Goal: Task Accomplishment & Management: Manage account settings

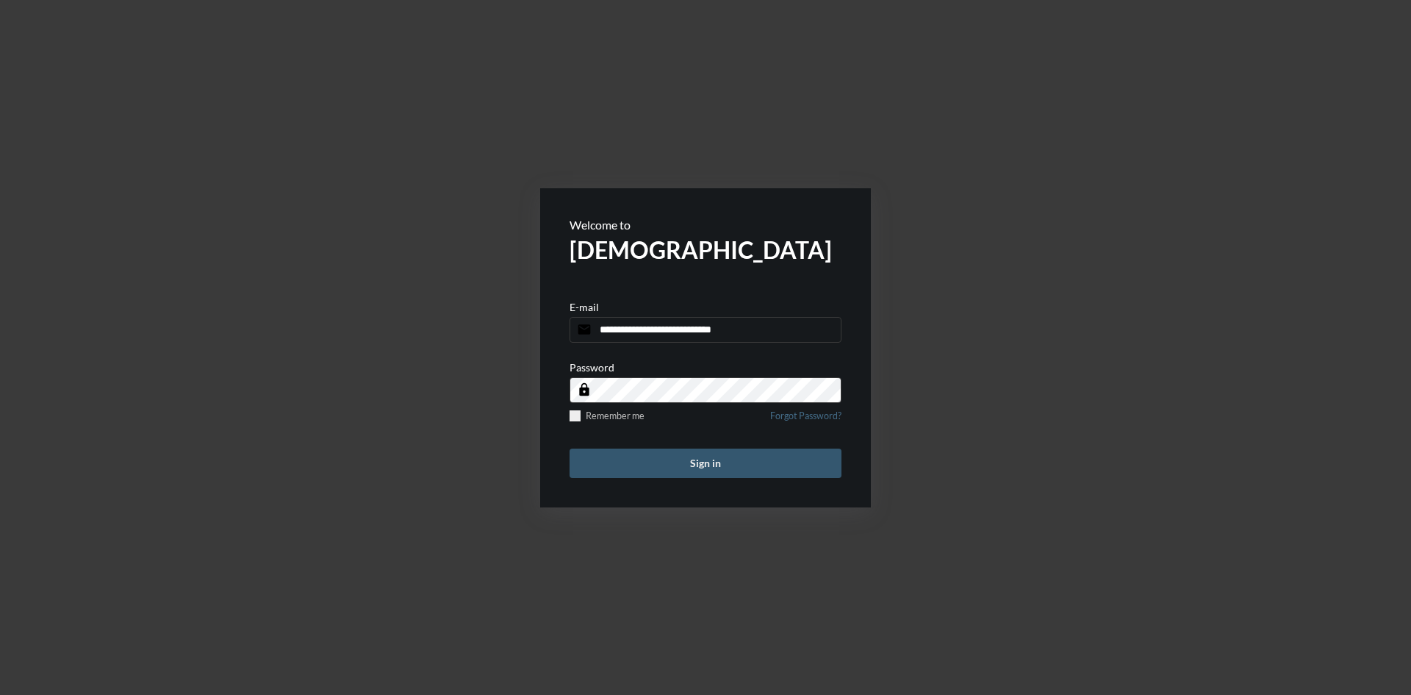
click at [704, 462] on button "Sign in" at bounding box center [706, 462] width 272 height 29
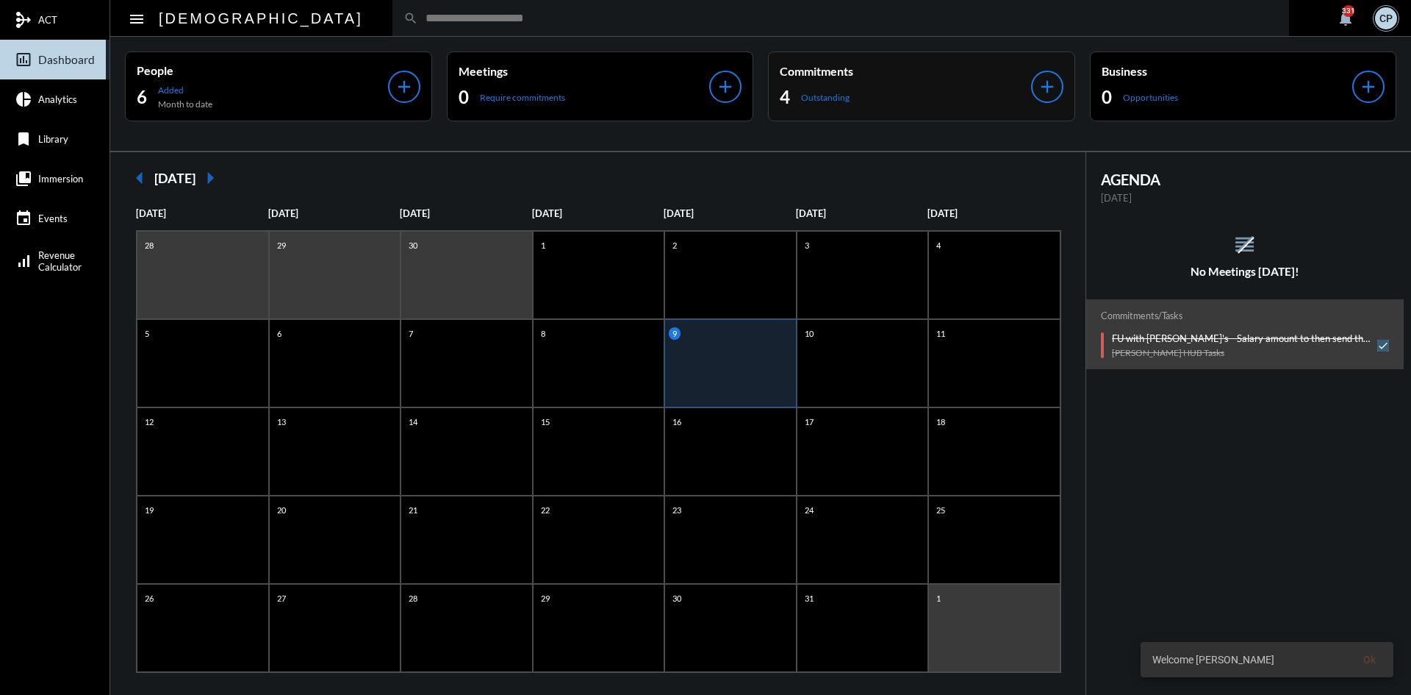
click at [912, 87] on div "4 Outstanding" at bounding box center [905, 97] width 251 height 24
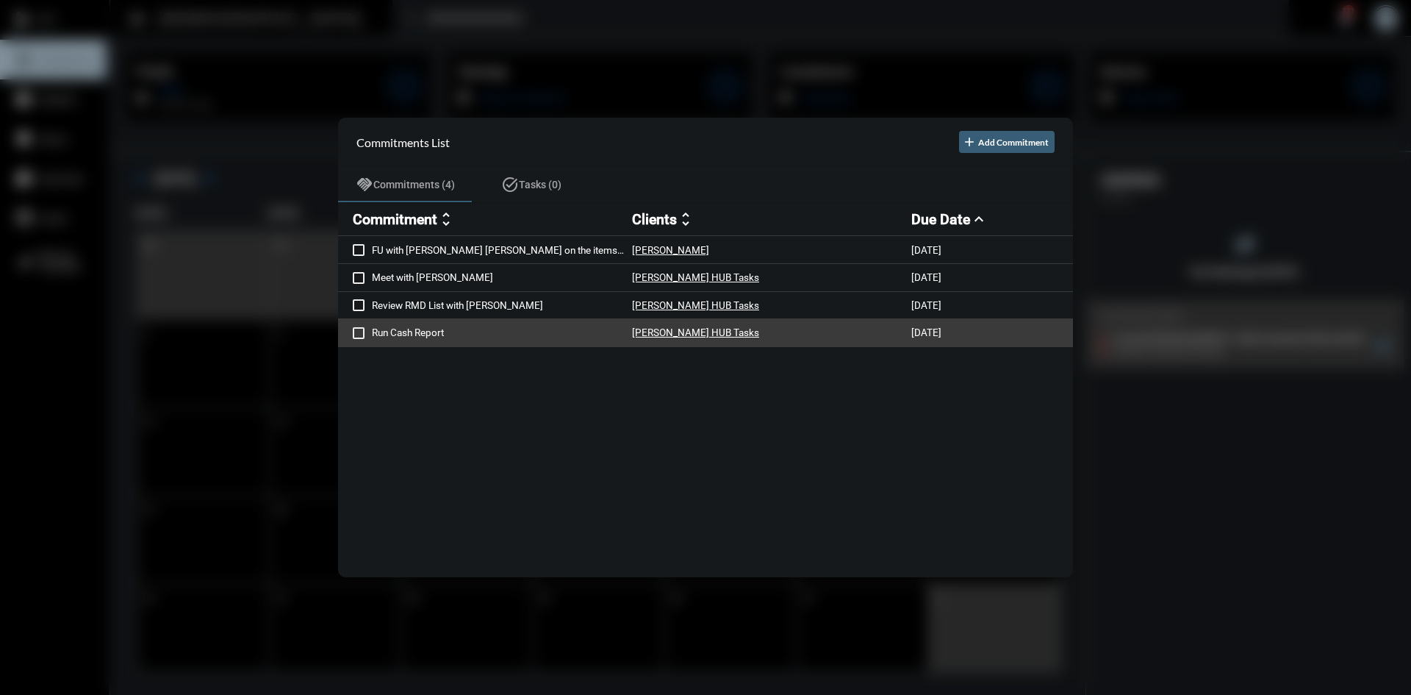
click at [429, 328] on p "Run Cash Report" at bounding box center [502, 332] width 260 height 12
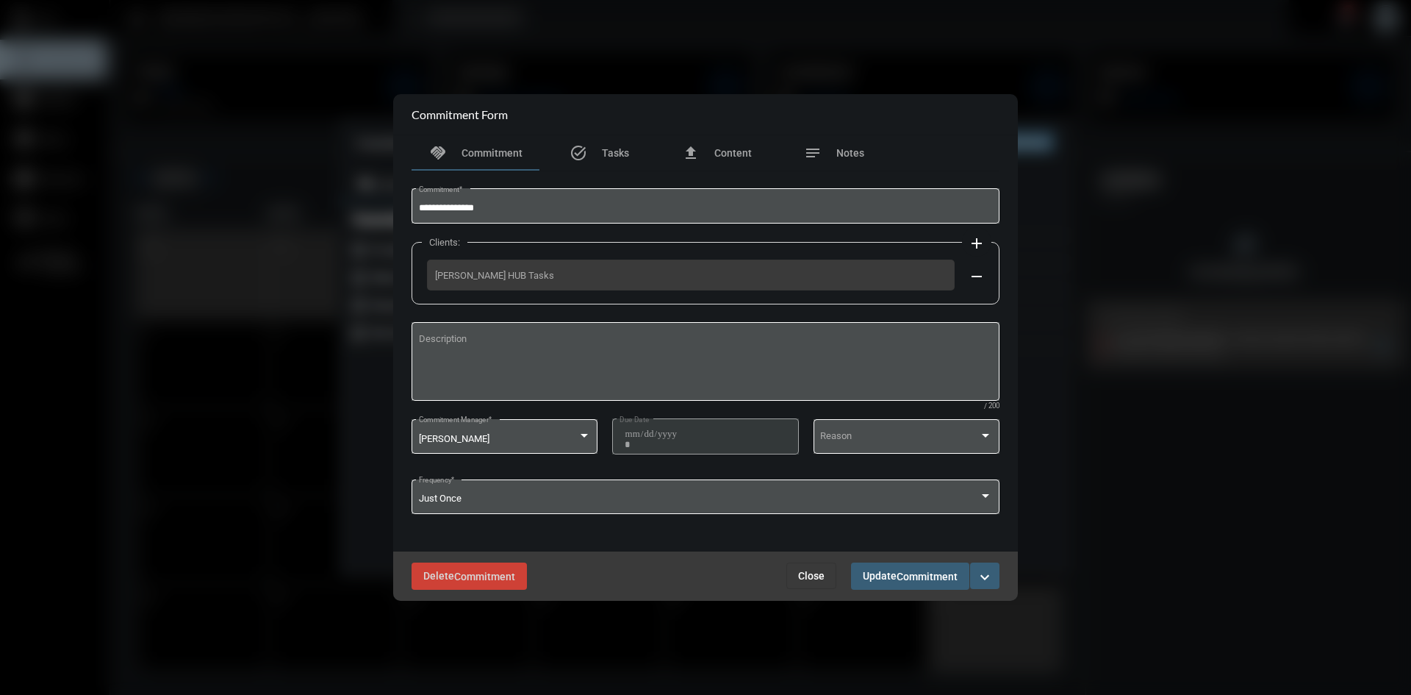
click at [987, 576] on mat-icon "expand_more" at bounding box center [985, 577] width 18 height 18
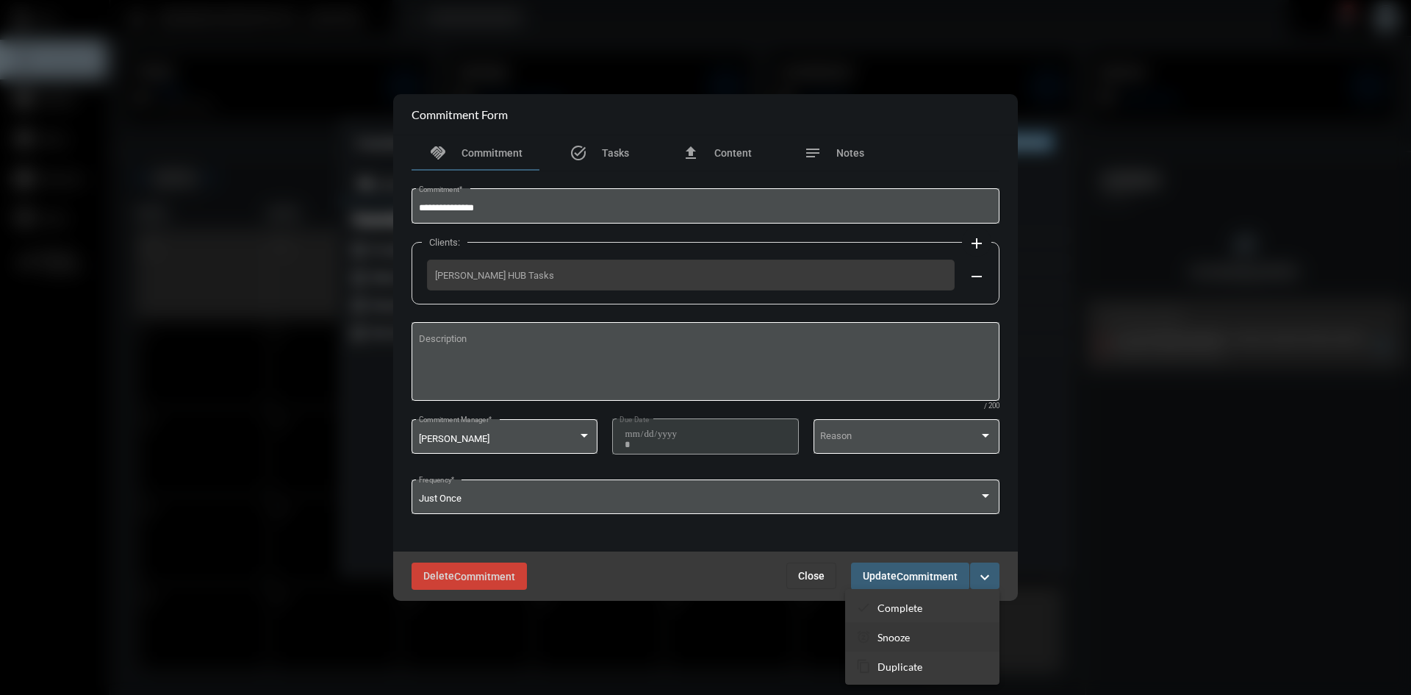
click at [899, 637] on p "Snooze" at bounding box center [894, 637] width 32 height 12
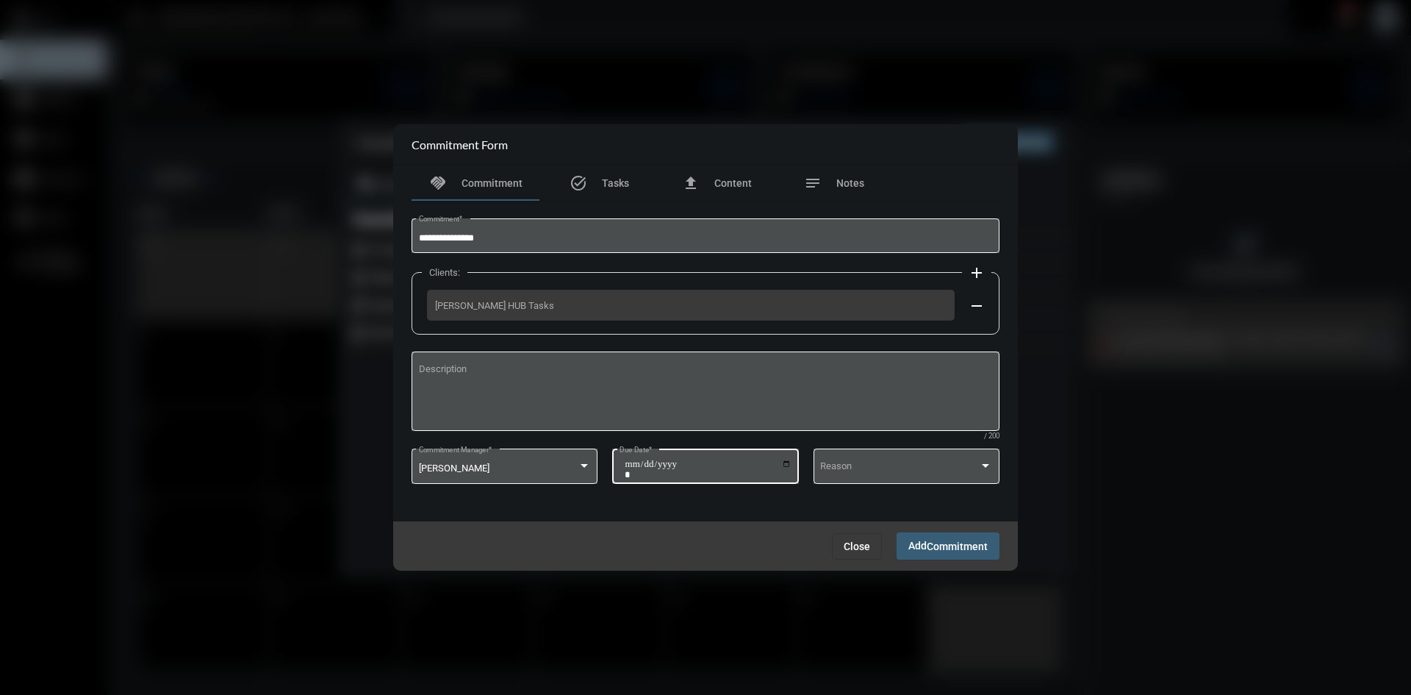
click at [788, 462] on input "**********" at bounding box center [708, 469] width 167 height 21
type input "**********"
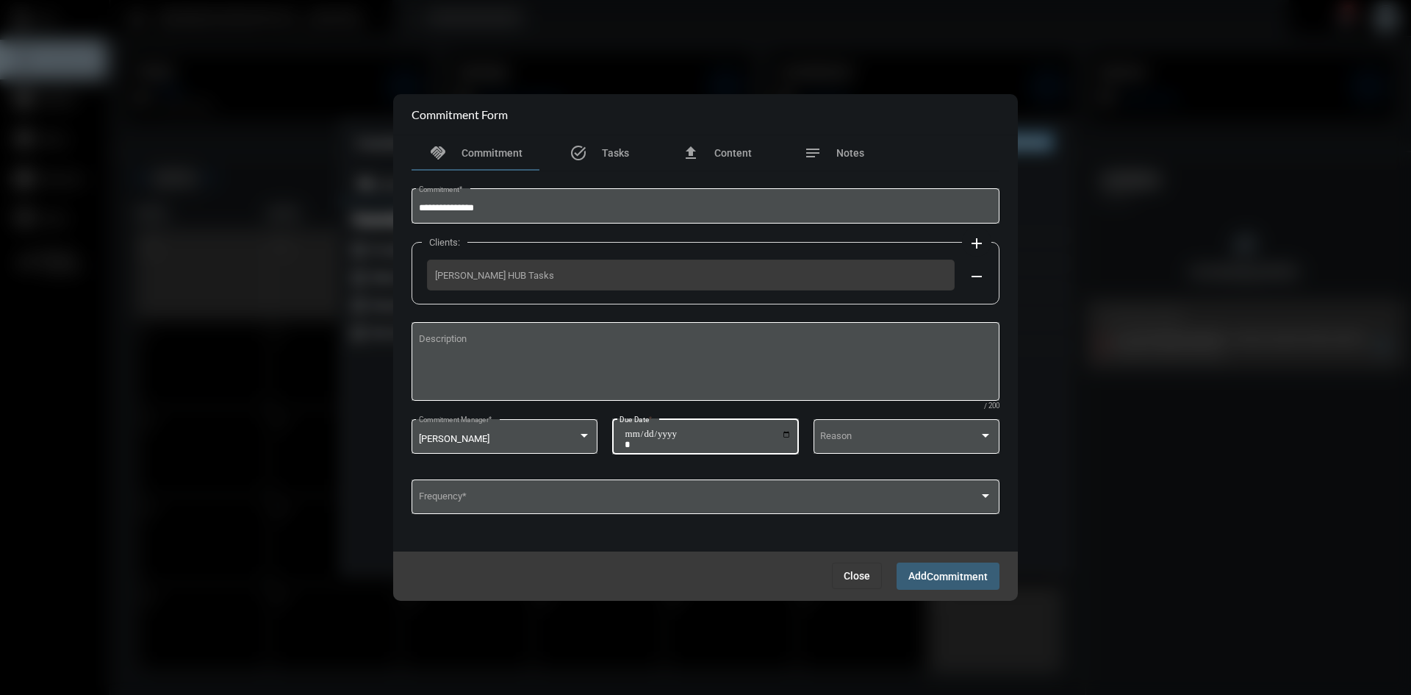
click at [932, 577] on span "Commitment" at bounding box center [957, 576] width 61 height 12
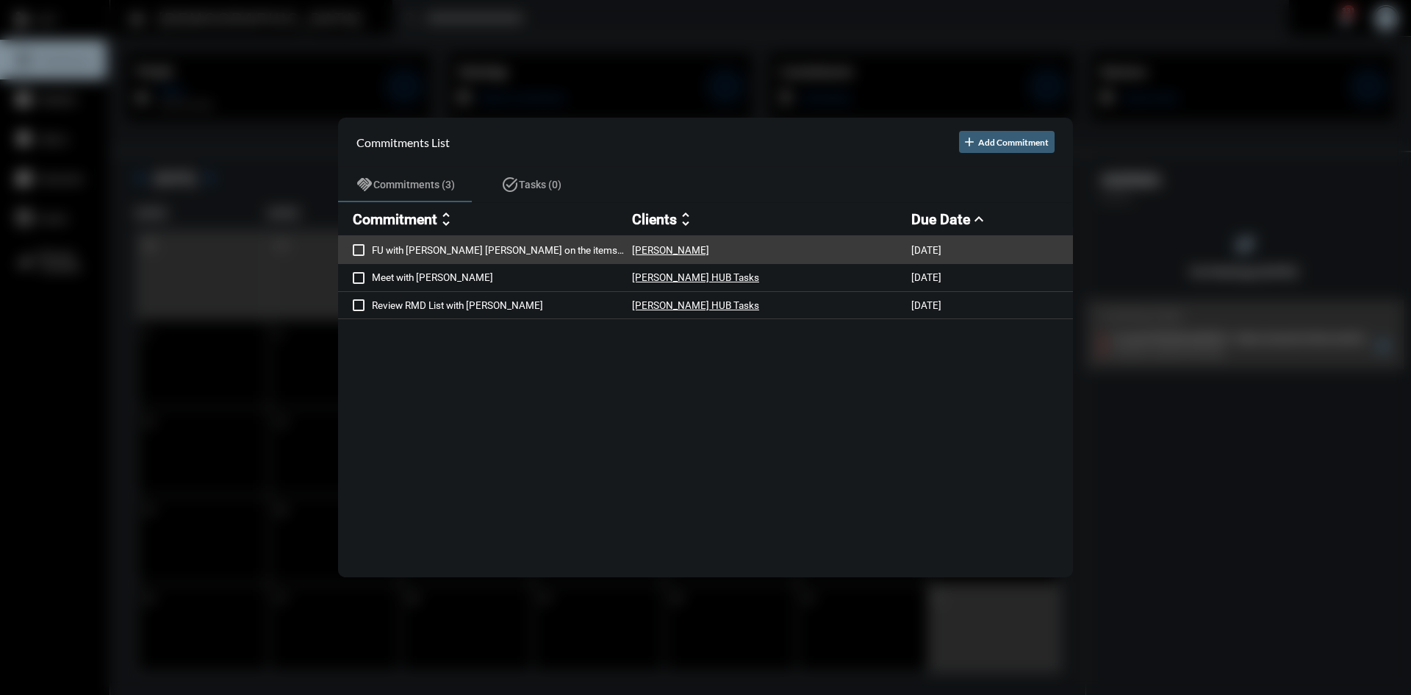
click at [509, 248] on p "FU with [PERSON_NAME] [PERSON_NAME] on the items sent" at bounding box center [502, 250] width 260 height 12
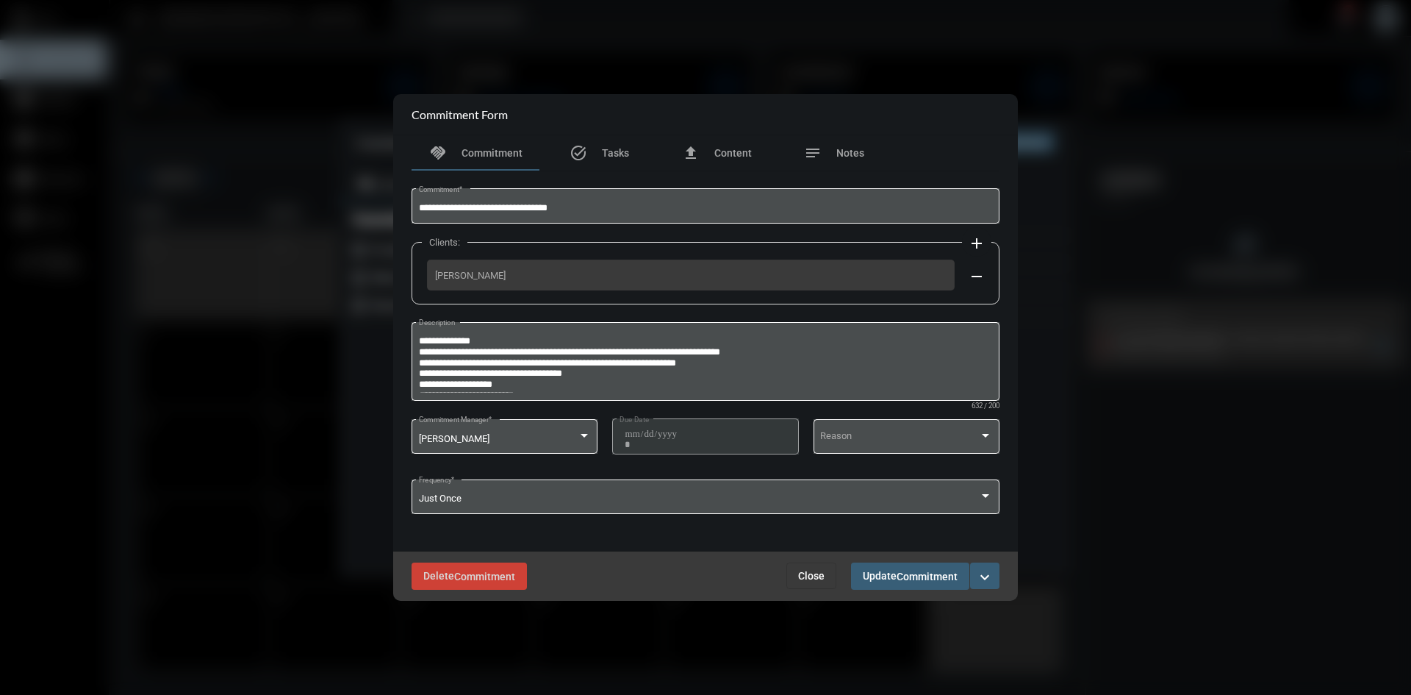
click at [818, 575] on span "Close" at bounding box center [811, 576] width 26 height 12
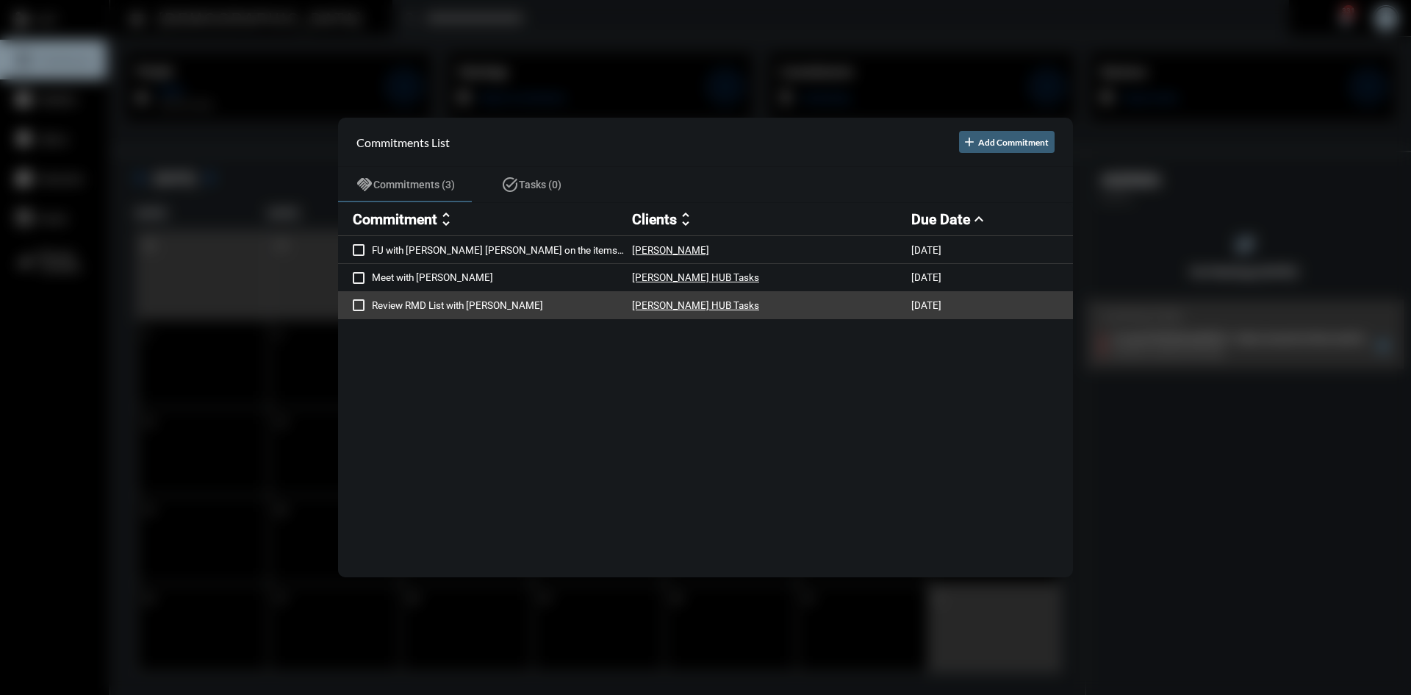
click at [443, 304] on p "Review RMD List with [PERSON_NAME]" at bounding box center [502, 305] width 260 height 12
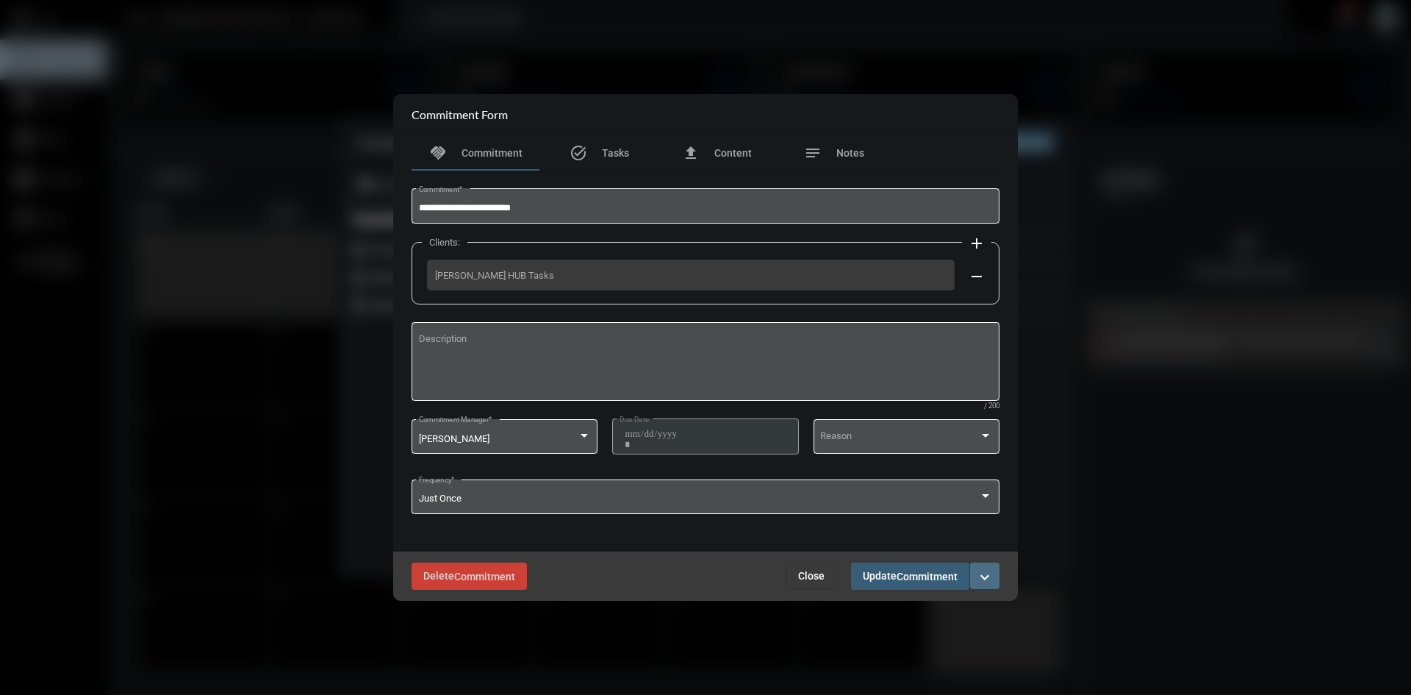
click at [989, 566] on button "expand_more" at bounding box center [984, 575] width 29 height 26
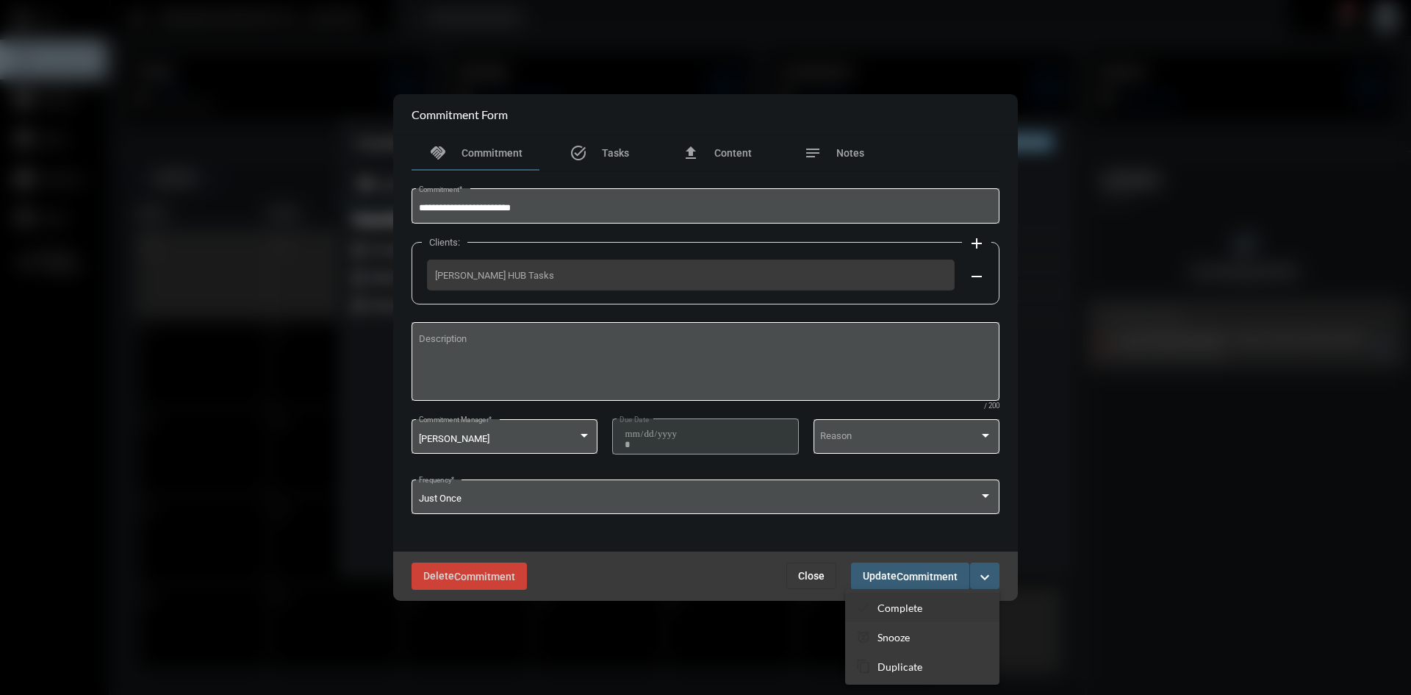
click at [912, 609] on p "Complete" at bounding box center [900, 607] width 45 height 12
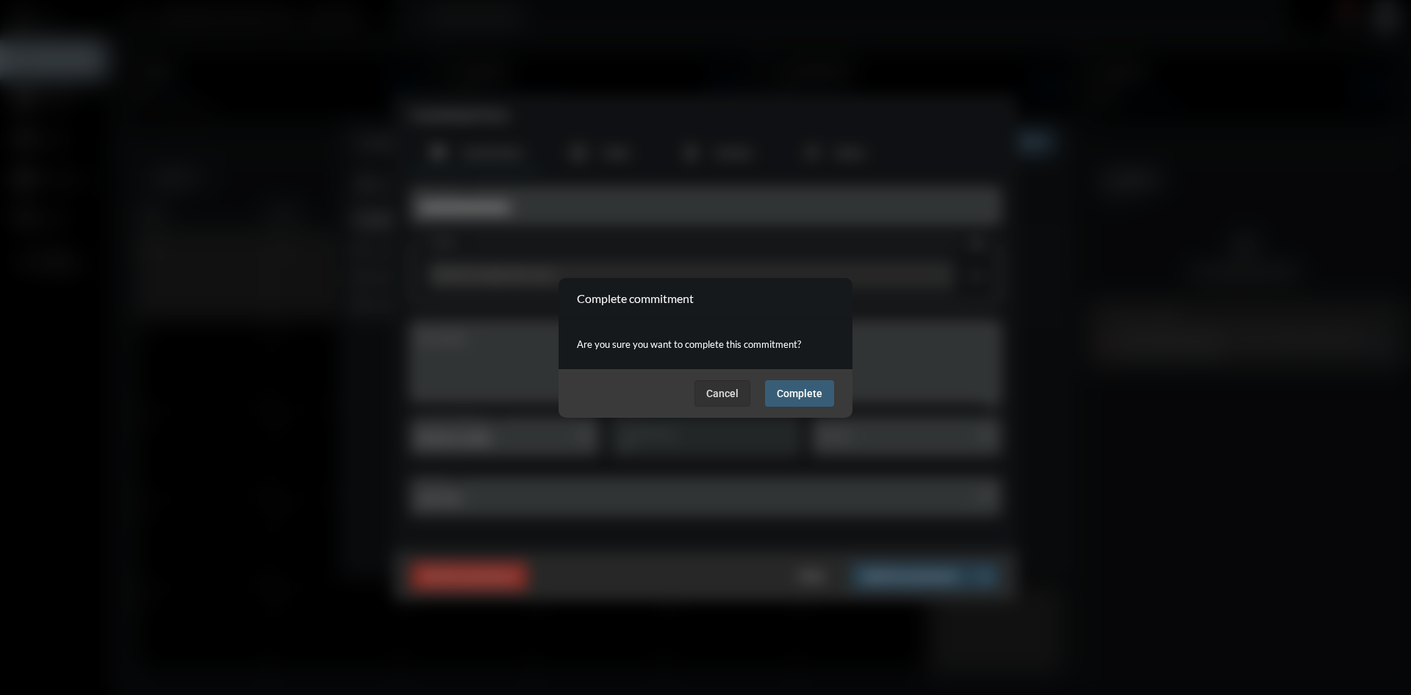
click at [810, 395] on span "Complete" at bounding box center [800, 393] width 46 height 12
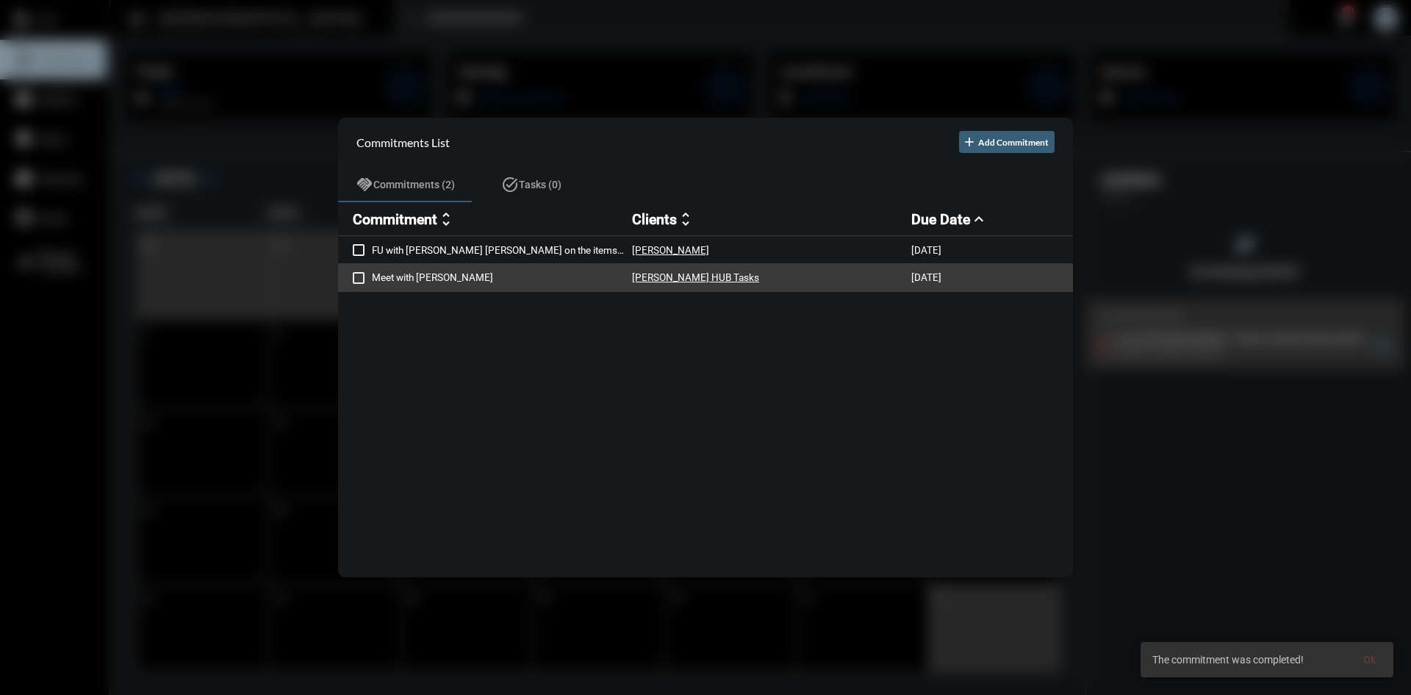
click at [409, 277] on p "Meet with [PERSON_NAME]" at bounding box center [502, 277] width 260 height 12
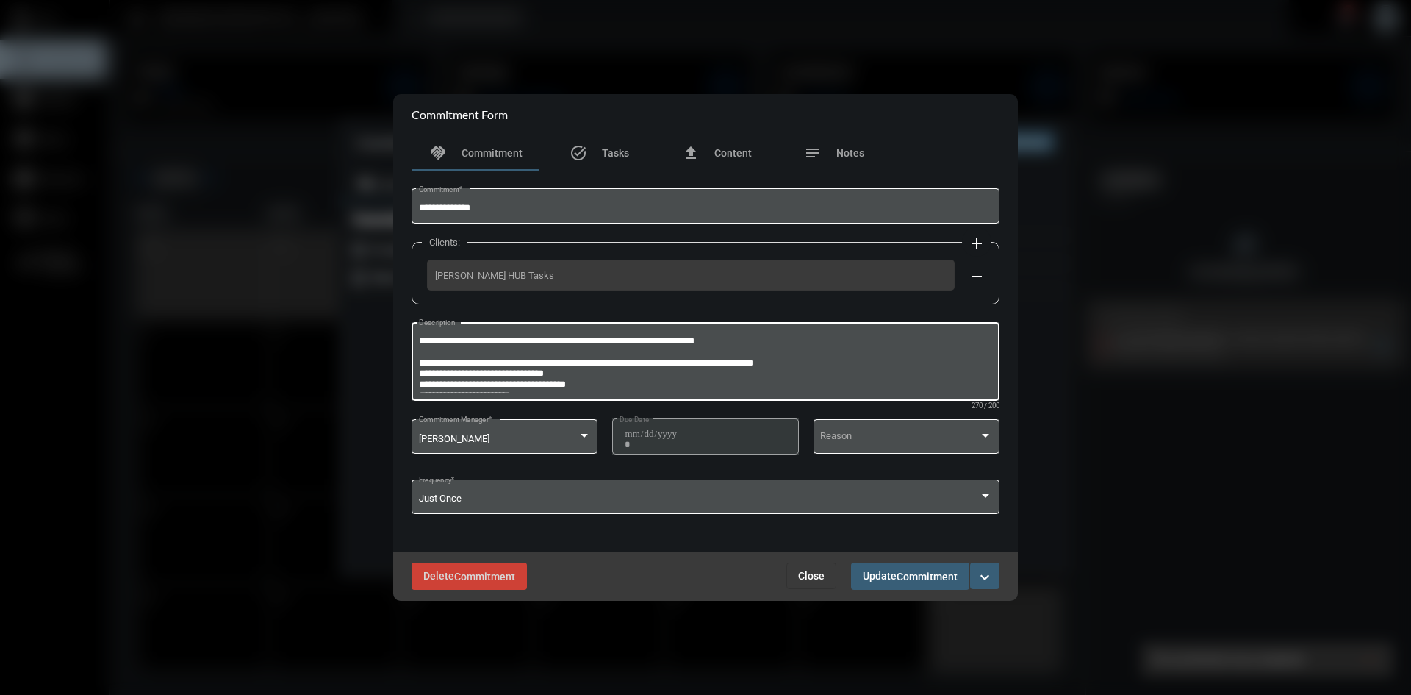
scroll to position [10, 0]
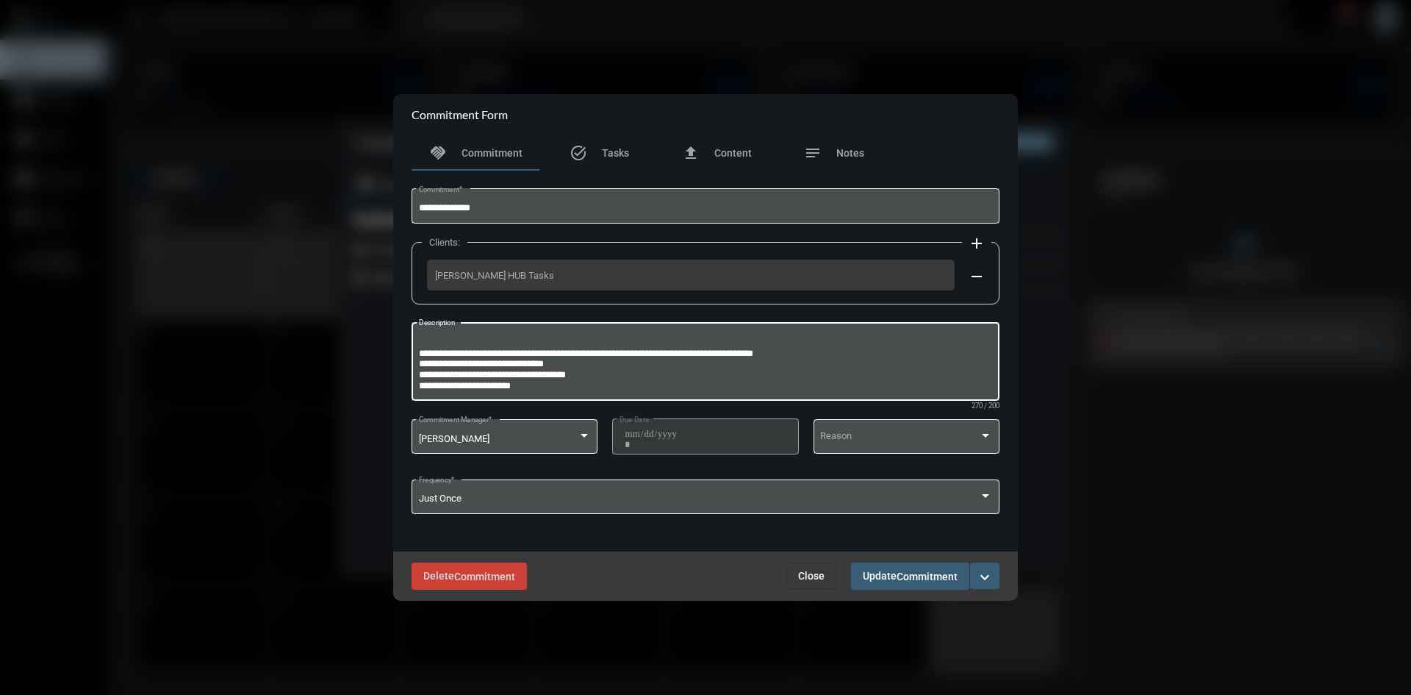
drag, startPoint x: 533, startPoint y: 385, endPoint x: 417, endPoint y: 366, distance: 117.7
click at [417, 366] on div "**********" at bounding box center [706, 360] width 588 height 82
click at [815, 572] on span "Close" at bounding box center [811, 576] width 26 height 12
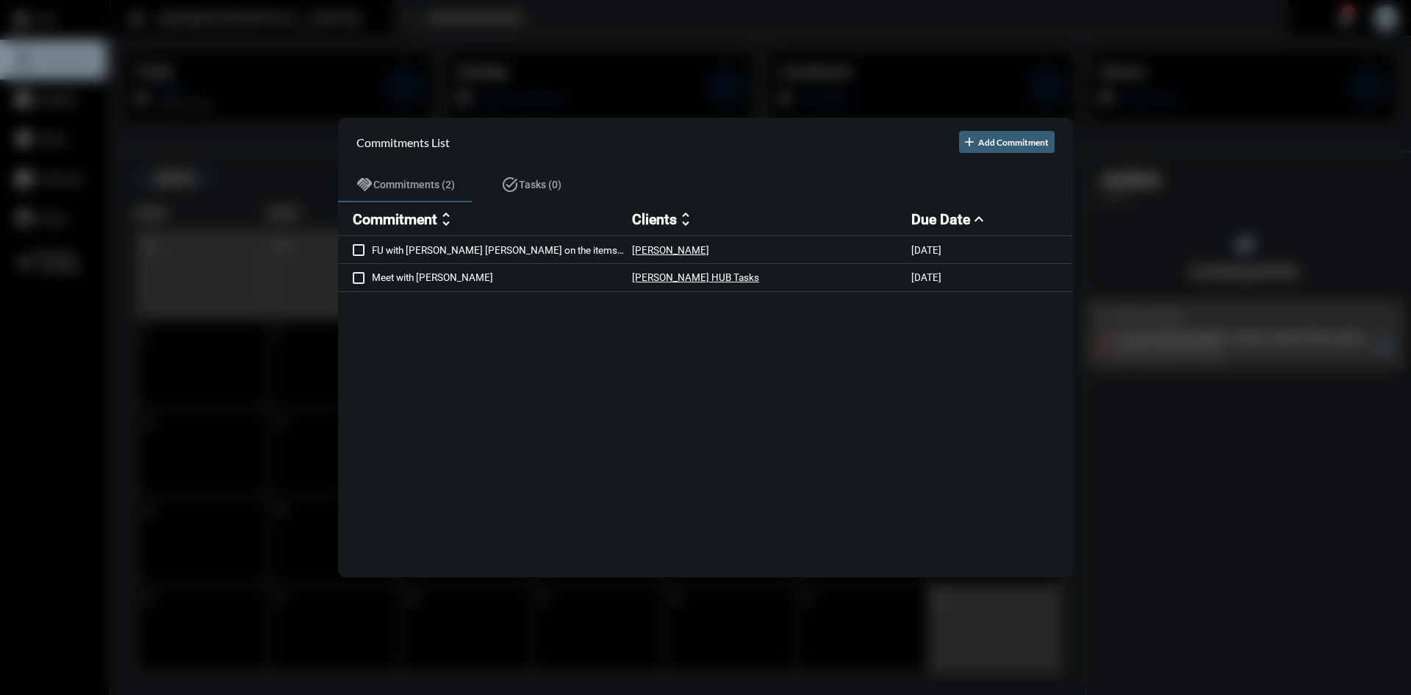
click at [764, 36] on div at bounding box center [705, 347] width 1411 height 695
